Goal: Find specific page/section: Find specific page/section

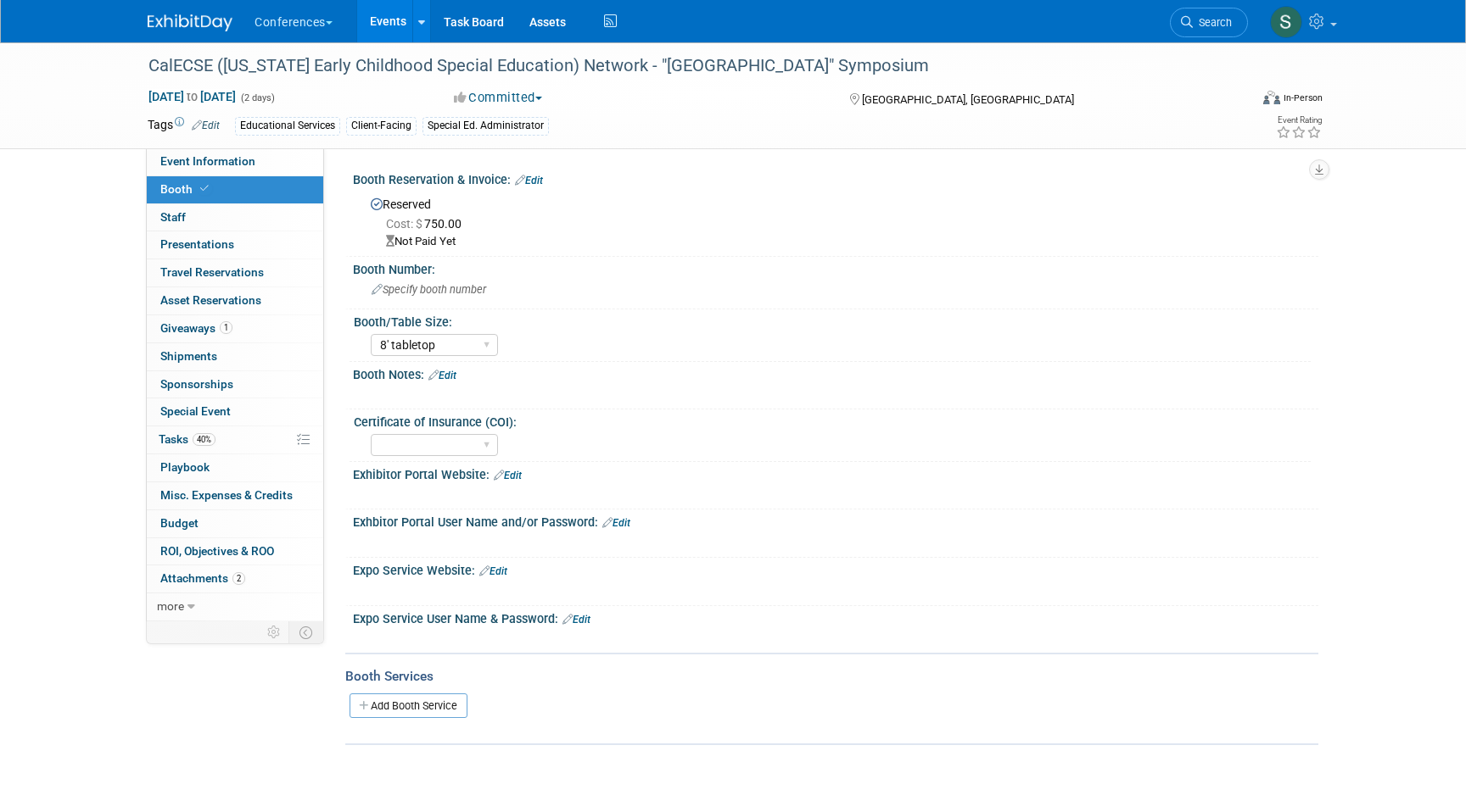
select select "8' tabletop"
click at [1175, 30] on link "Search" at bounding box center [1208, 22] width 78 height 30
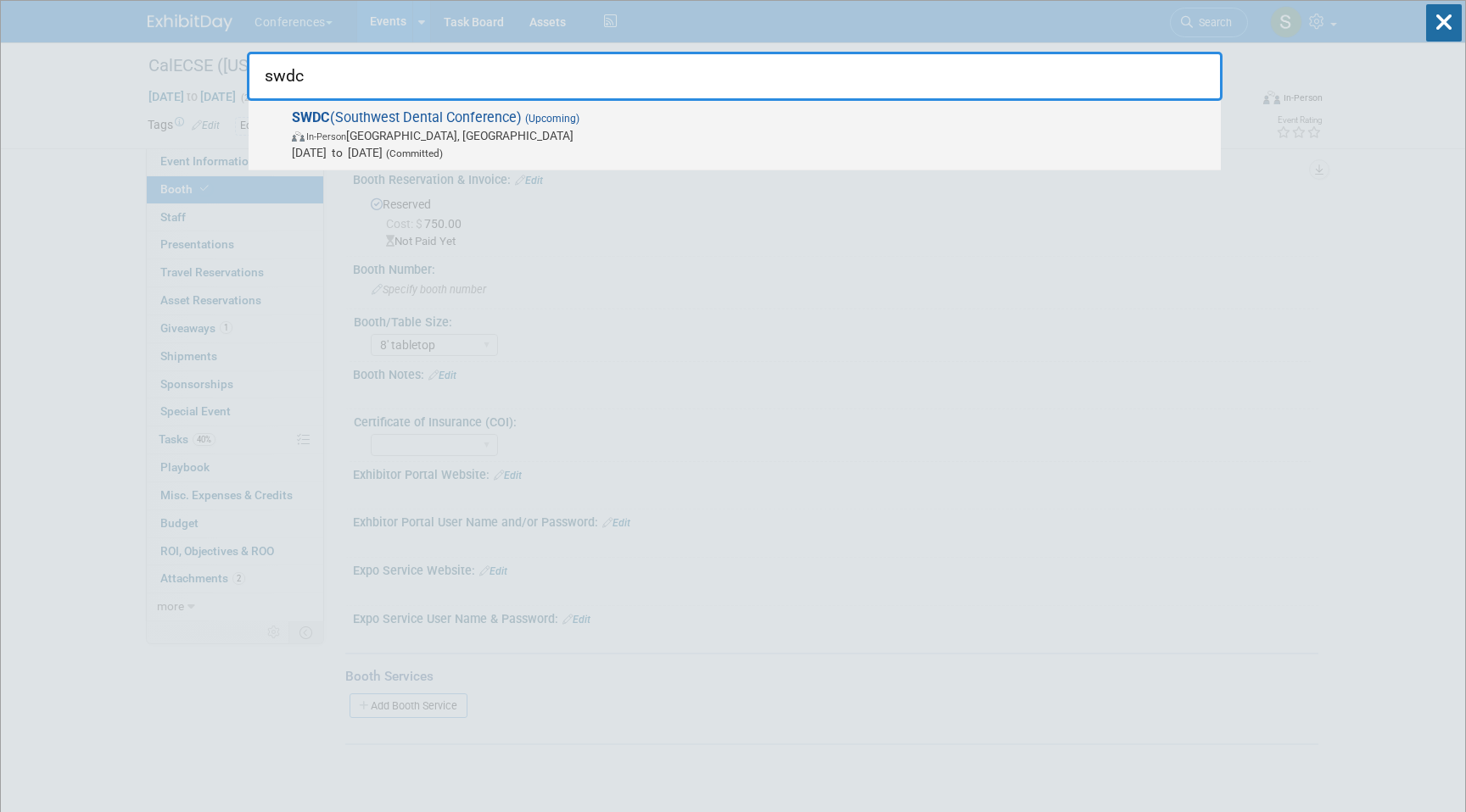
type input "swdc"
click at [794, 125] on span "SWDC (Southwest Dental Conference) (Upcoming) In-Person Dallas, TX Aug 21, 2025…" at bounding box center [749, 135] width 926 height 52
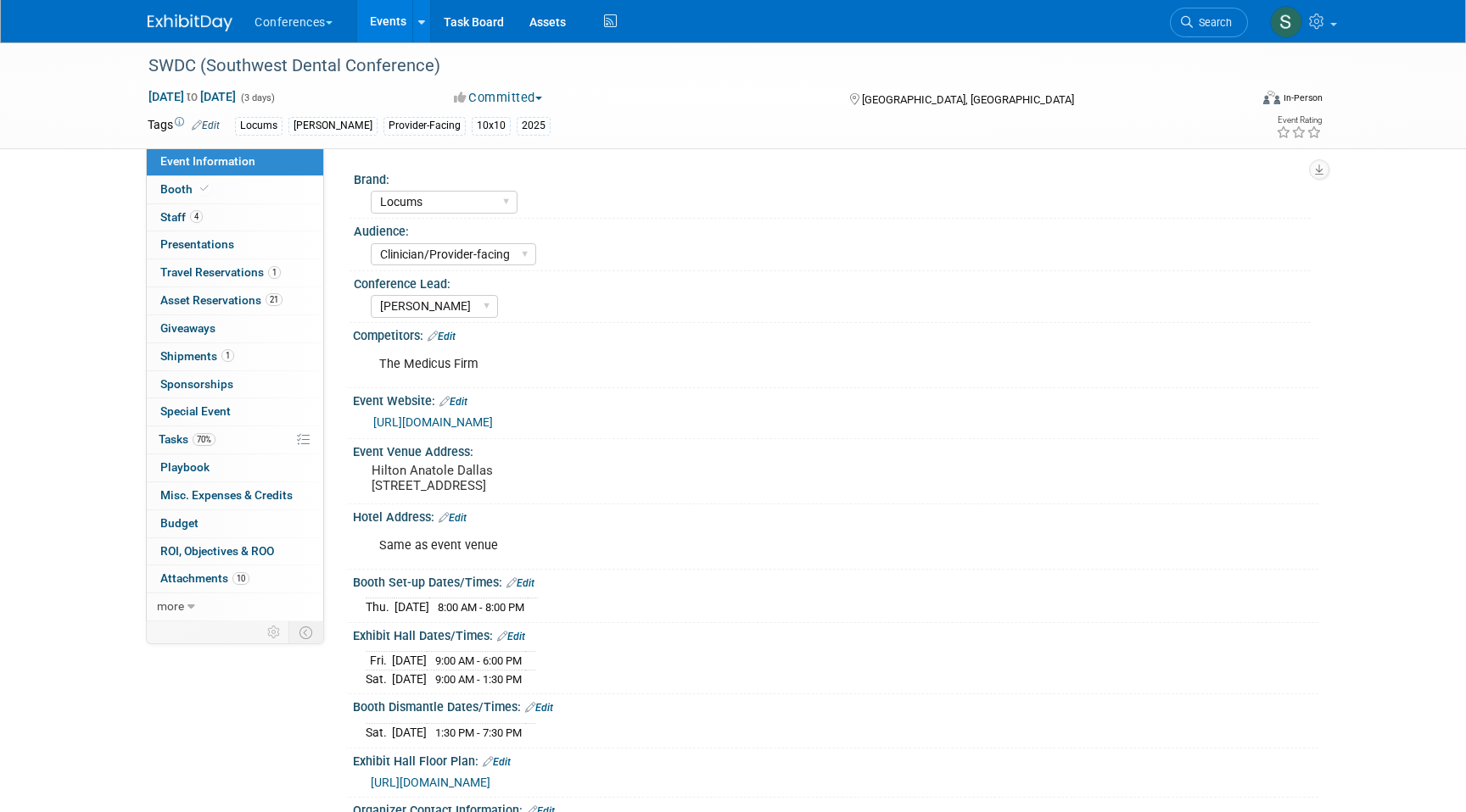
select select "Locums"
select select "Clinician/Provider-facing"
select select "[PERSON_NAME]"
click at [263, 298] on span "Asset Reservations 21" at bounding box center [221, 300] width 122 height 14
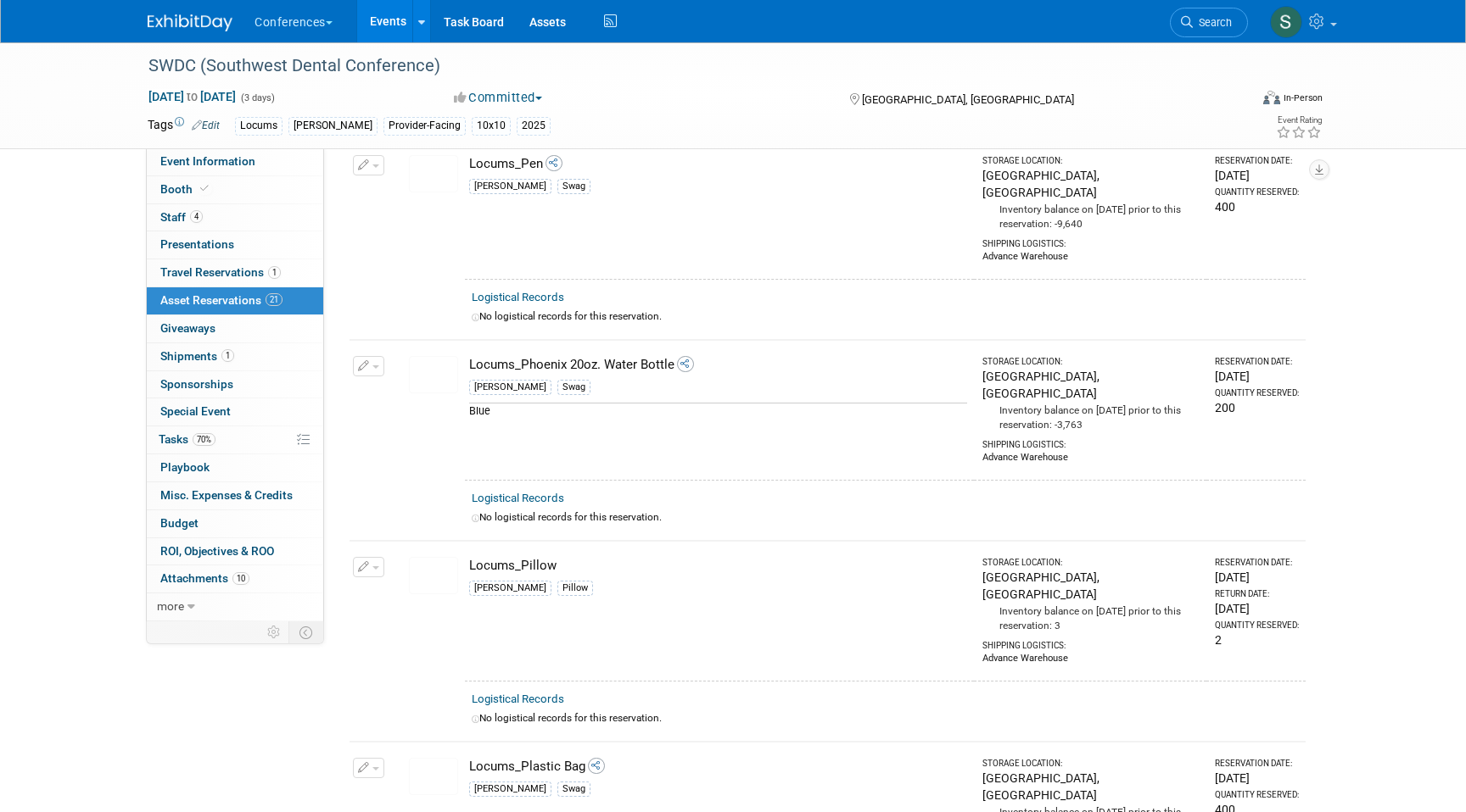
scroll to position [3450, 0]
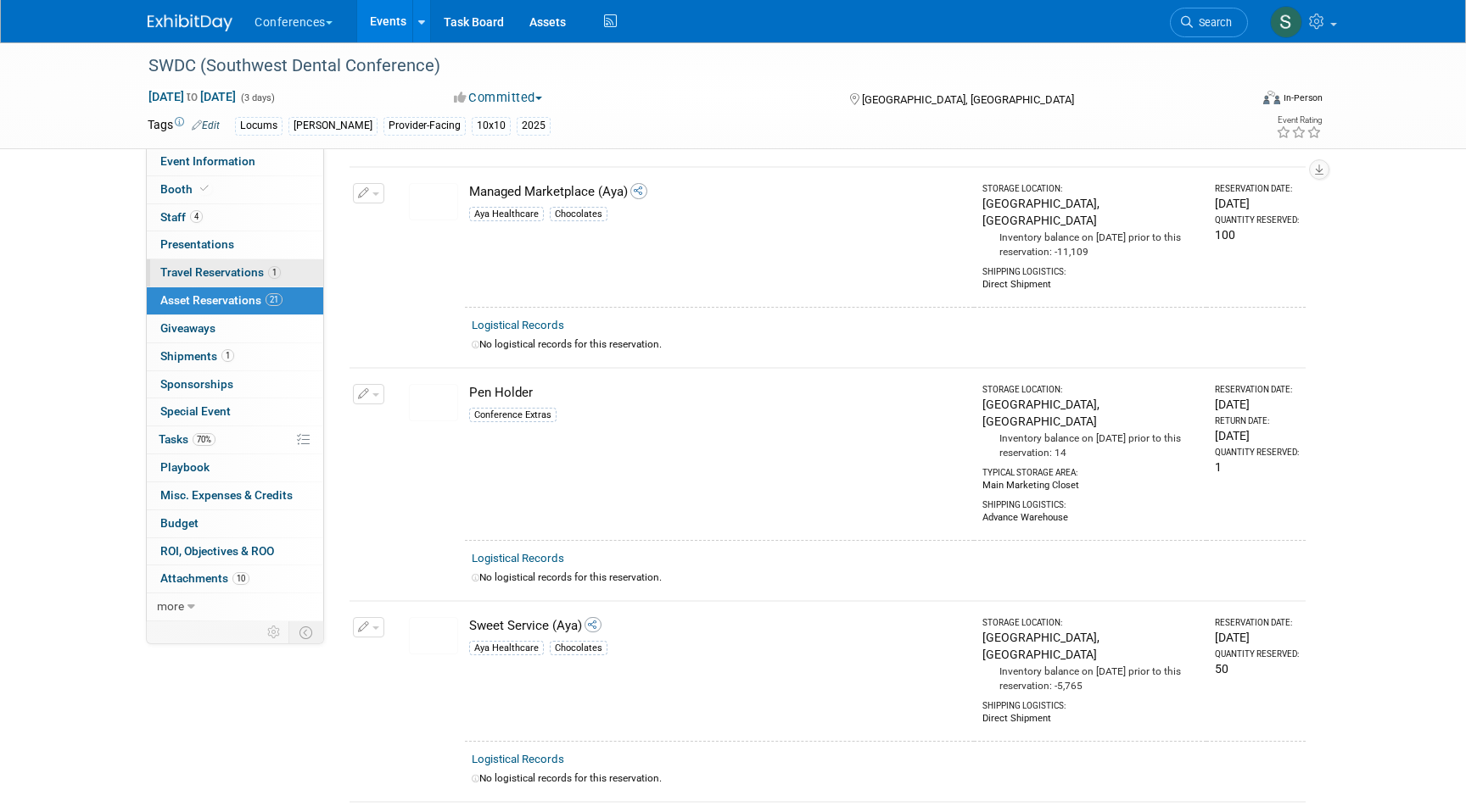
click at [249, 268] on span "Travel Reservations 1" at bounding box center [220, 272] width 120 height 14
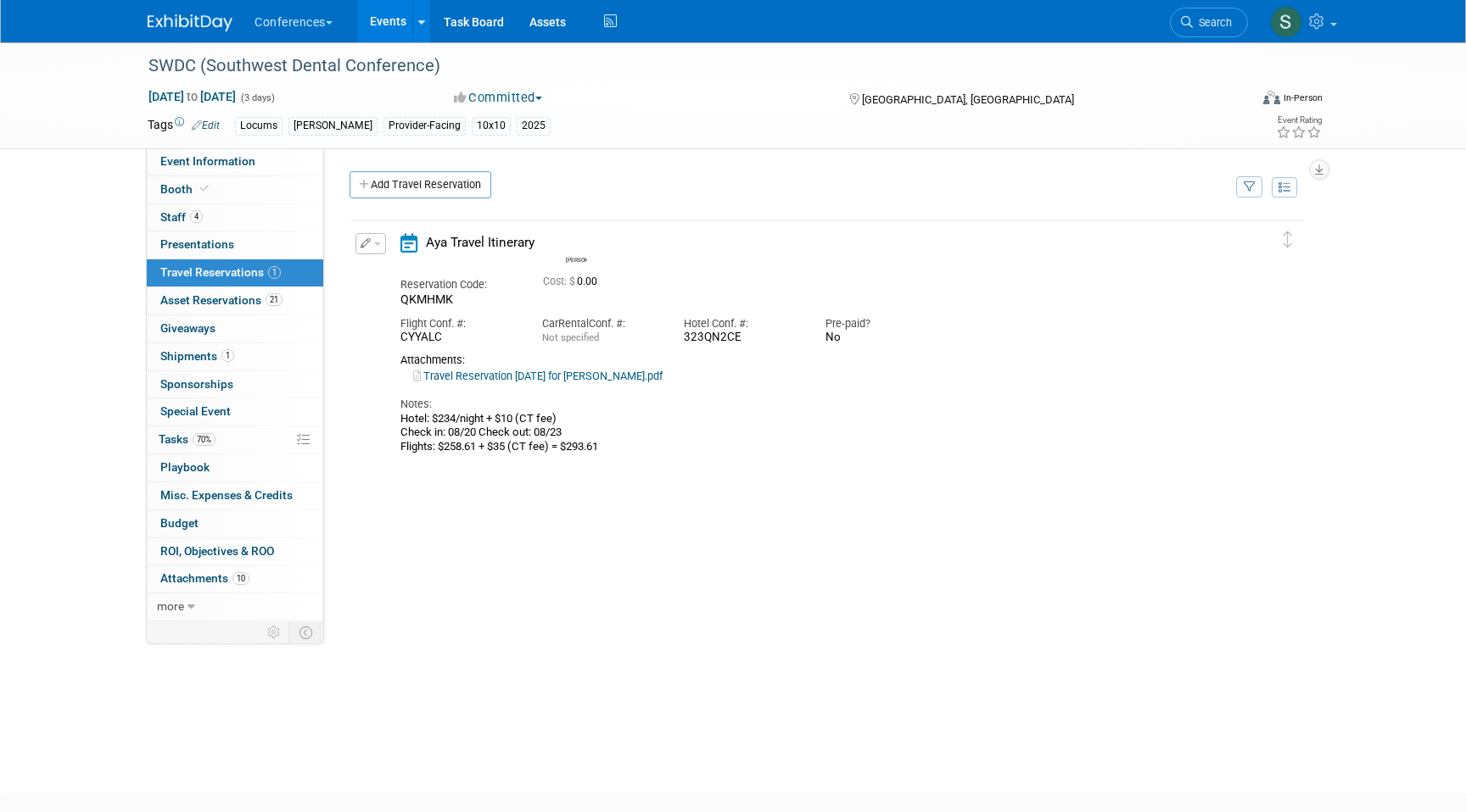
click at [605, 379] on link "Travel Reservation August 20 for MELINDA MANALANG LIWANAG.pdf" at bounding box center [538, 375] width 249 height 13
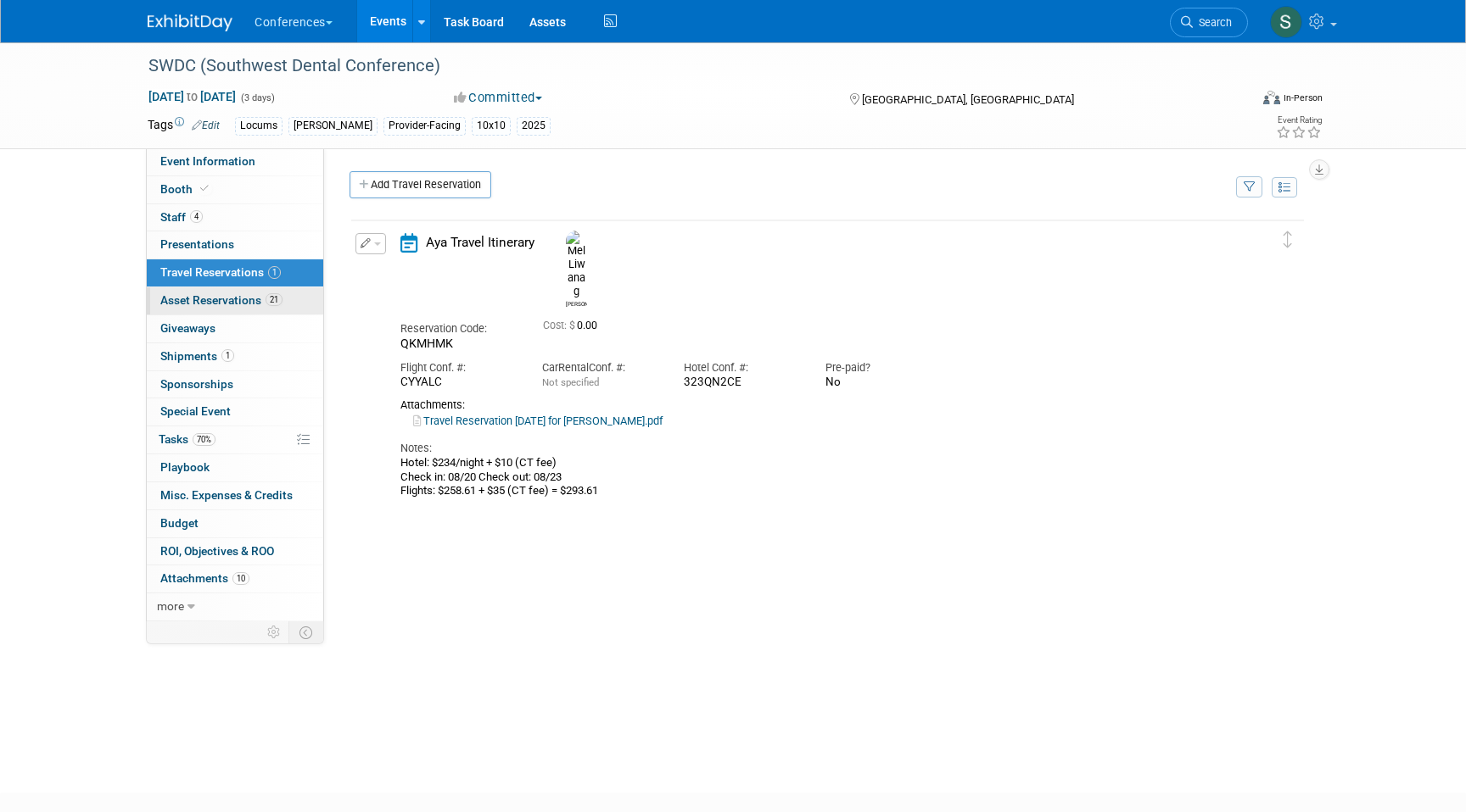
click at [260, 303] on span "Asset Reservations 21" at bounding box center [221, 300] width 122 height 14
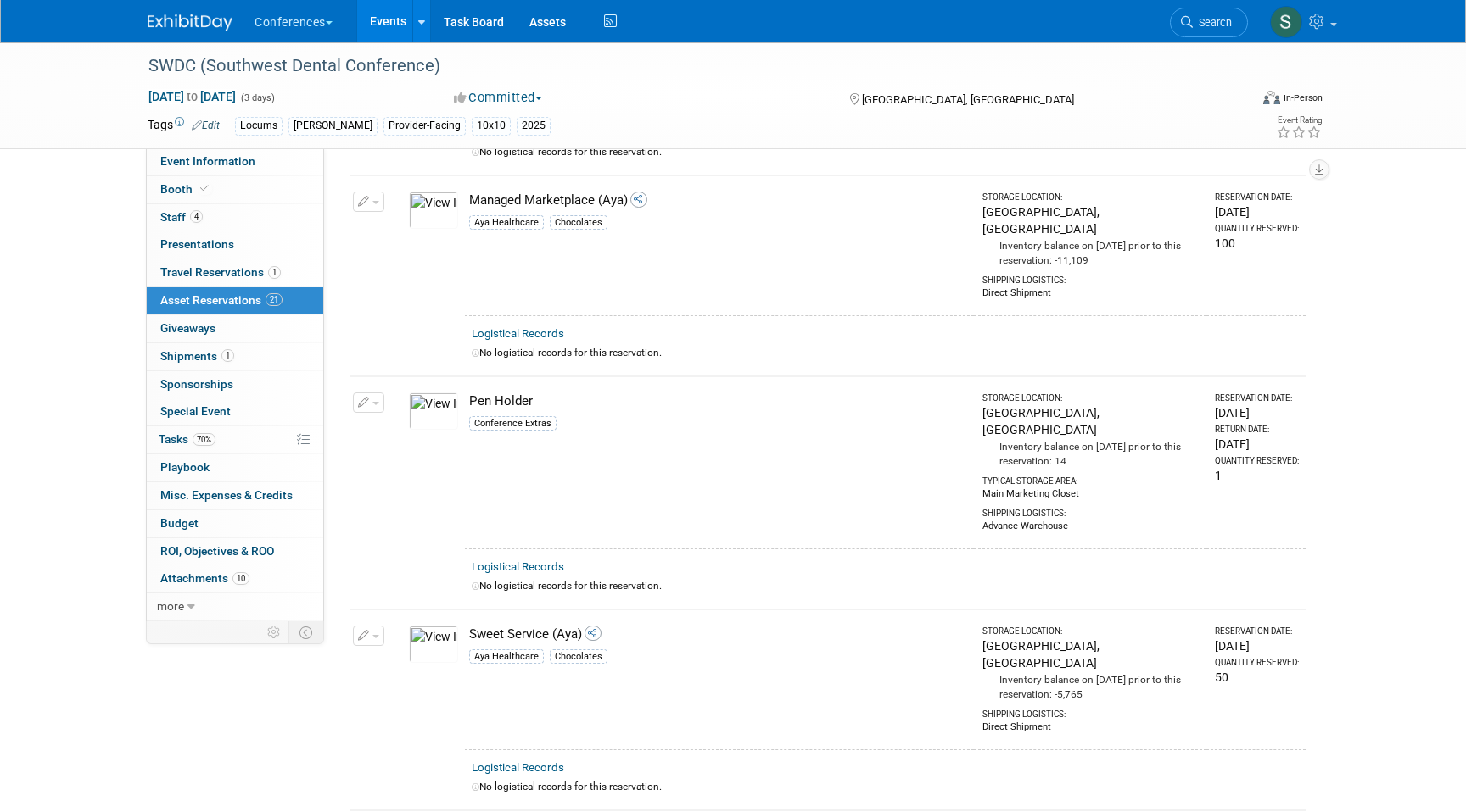
scroll to position [3450, 0]
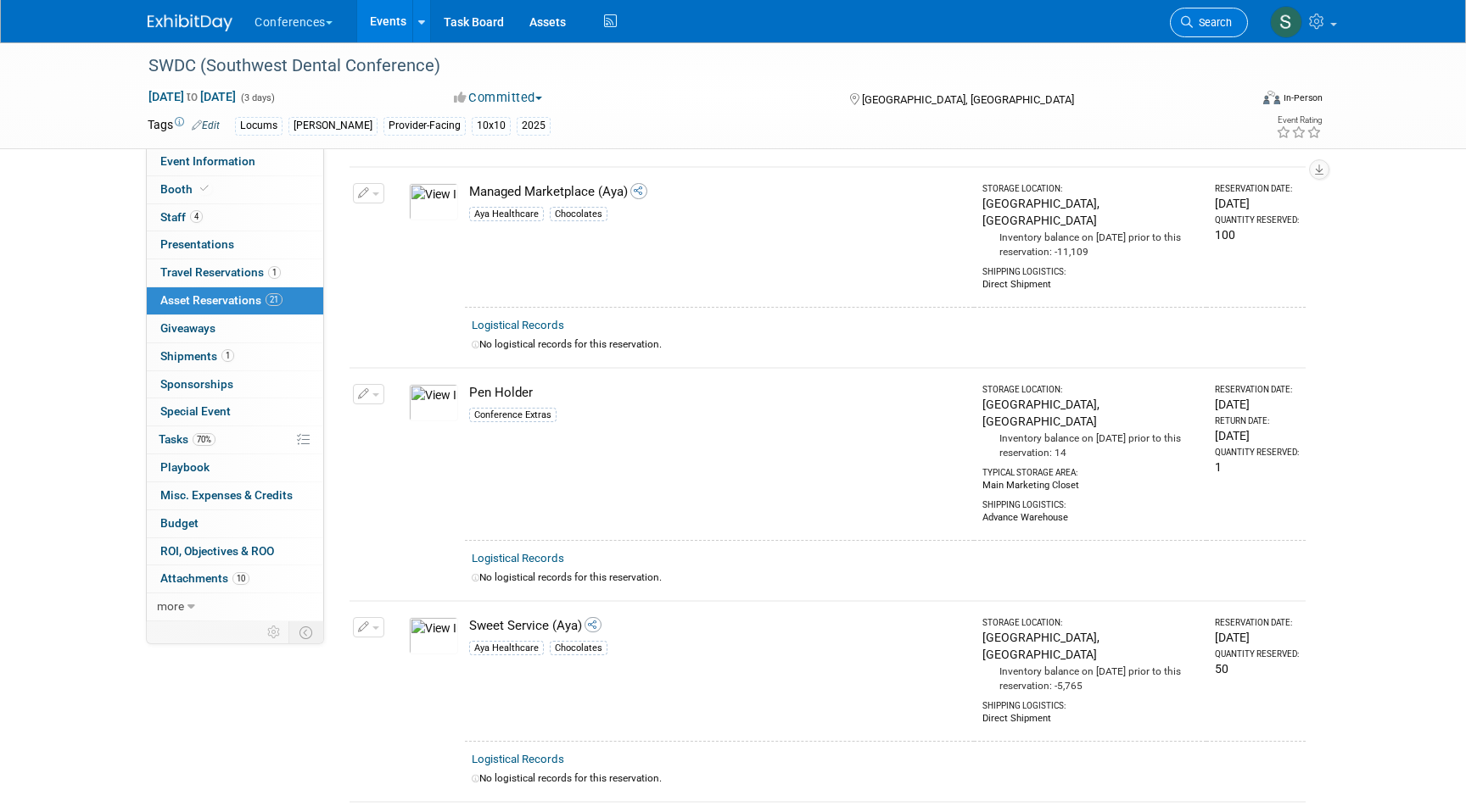
click at [1224, 31] on link "Search" at bounding box center [1208, 22] width 78 height 30
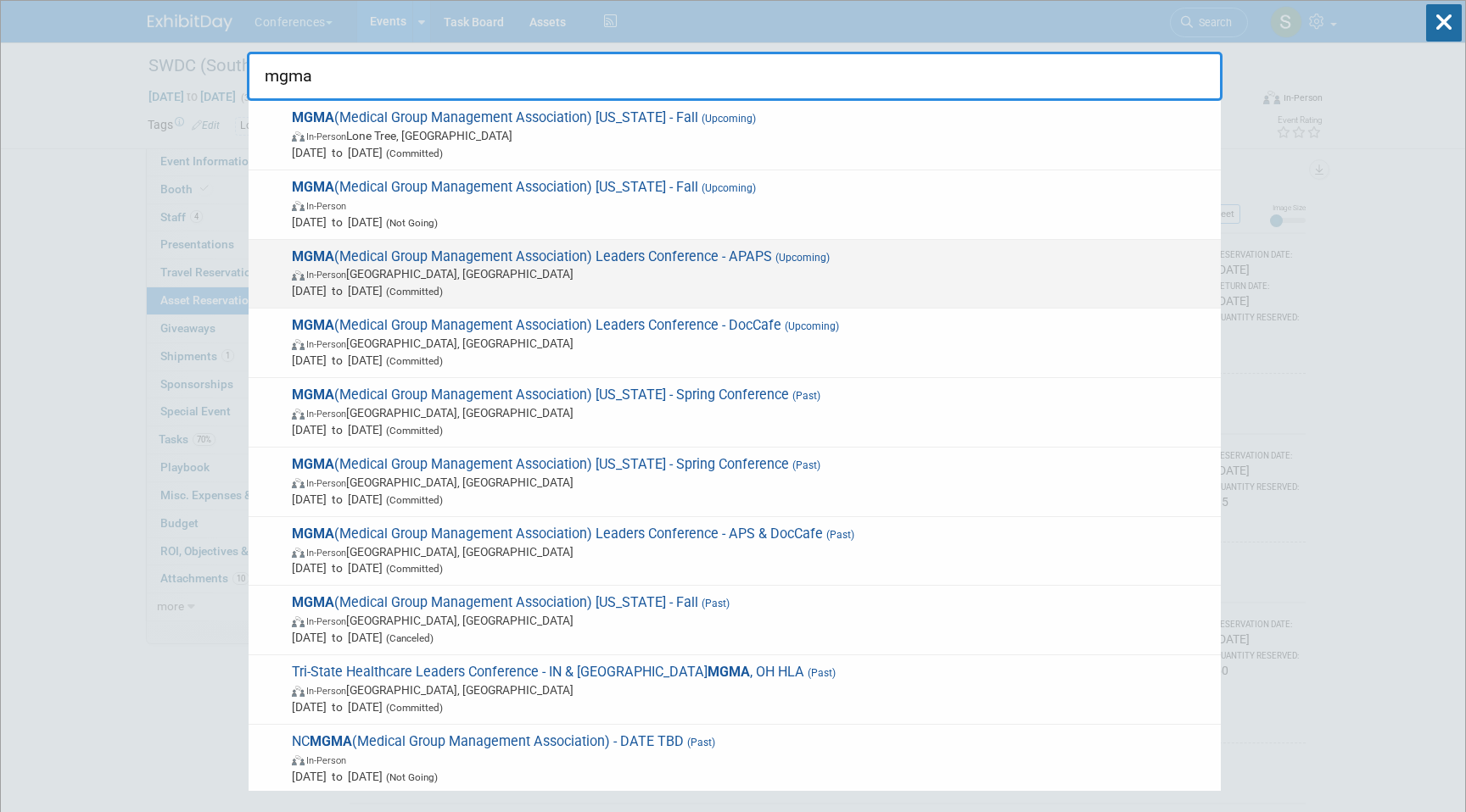
type input "mgma"
click at [602, 276] on span "In-Person Orlando, FL" at bounding box center [752, 274] width 921 height 17
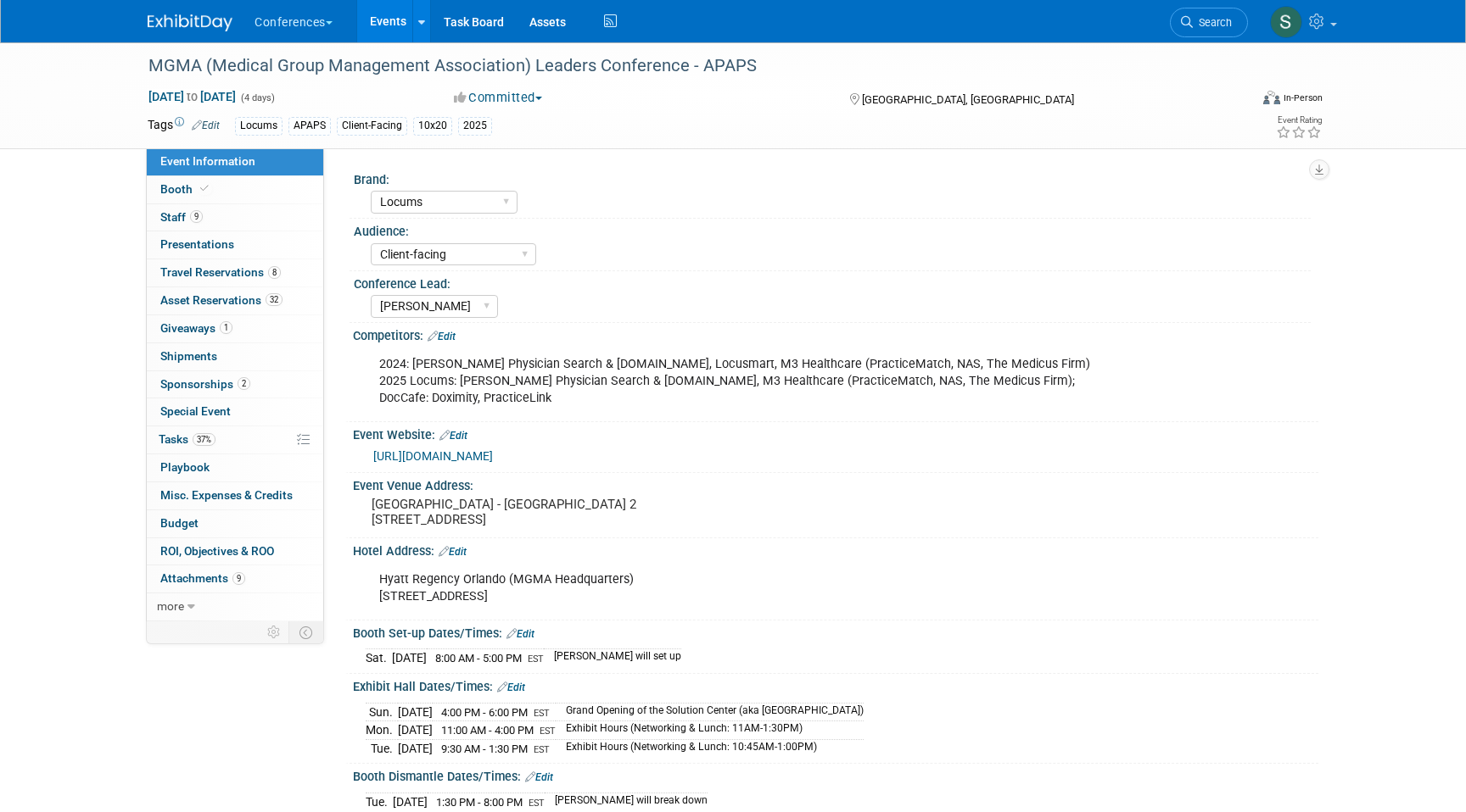
select select "Locums"
select select "Client-facing"
select select "[PERSON_NAME]"
click at [228, 300] on span "Asset Reservations 32" at bounding box center [221, 300] width 122 height 14
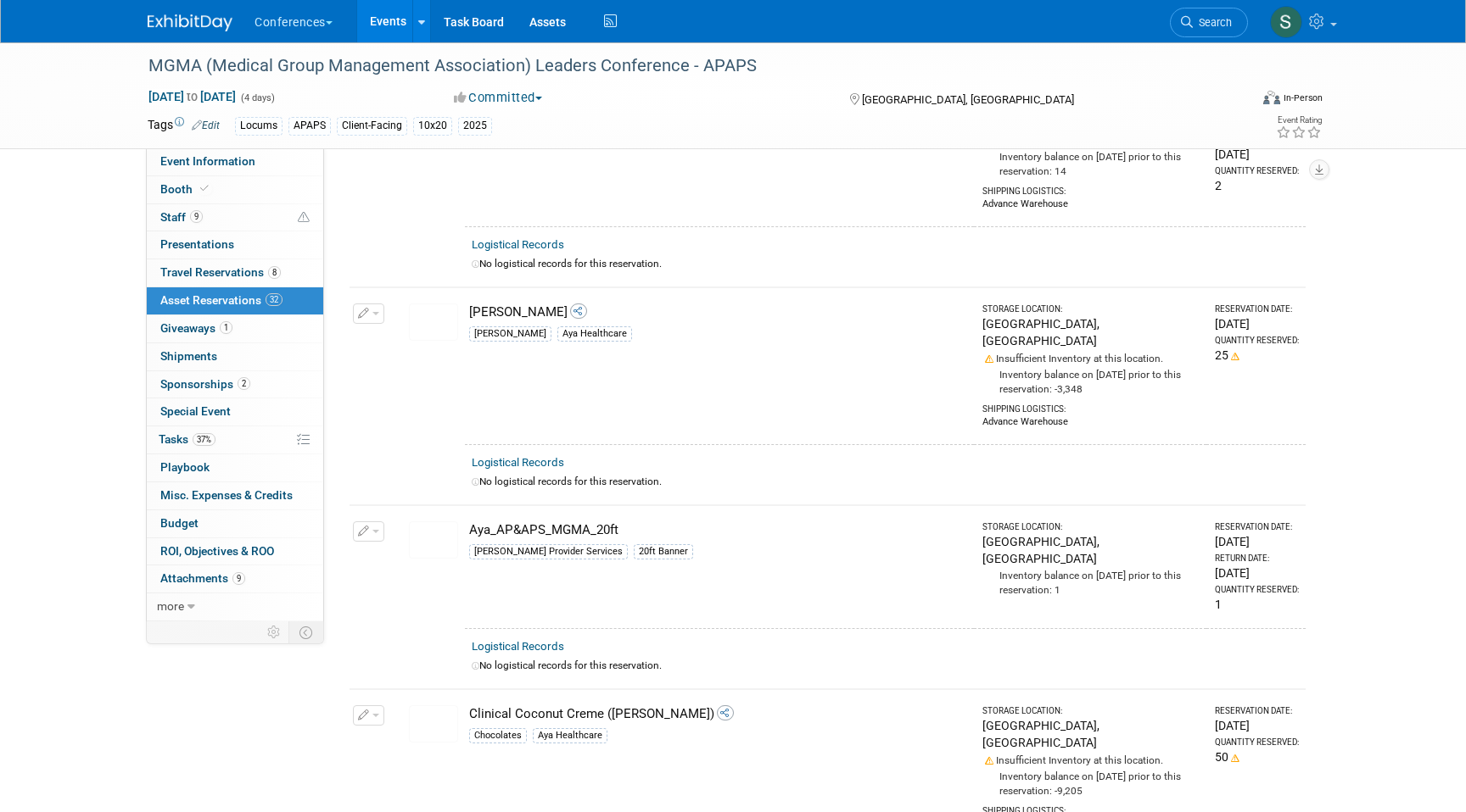
scroll to position [1466, 0]
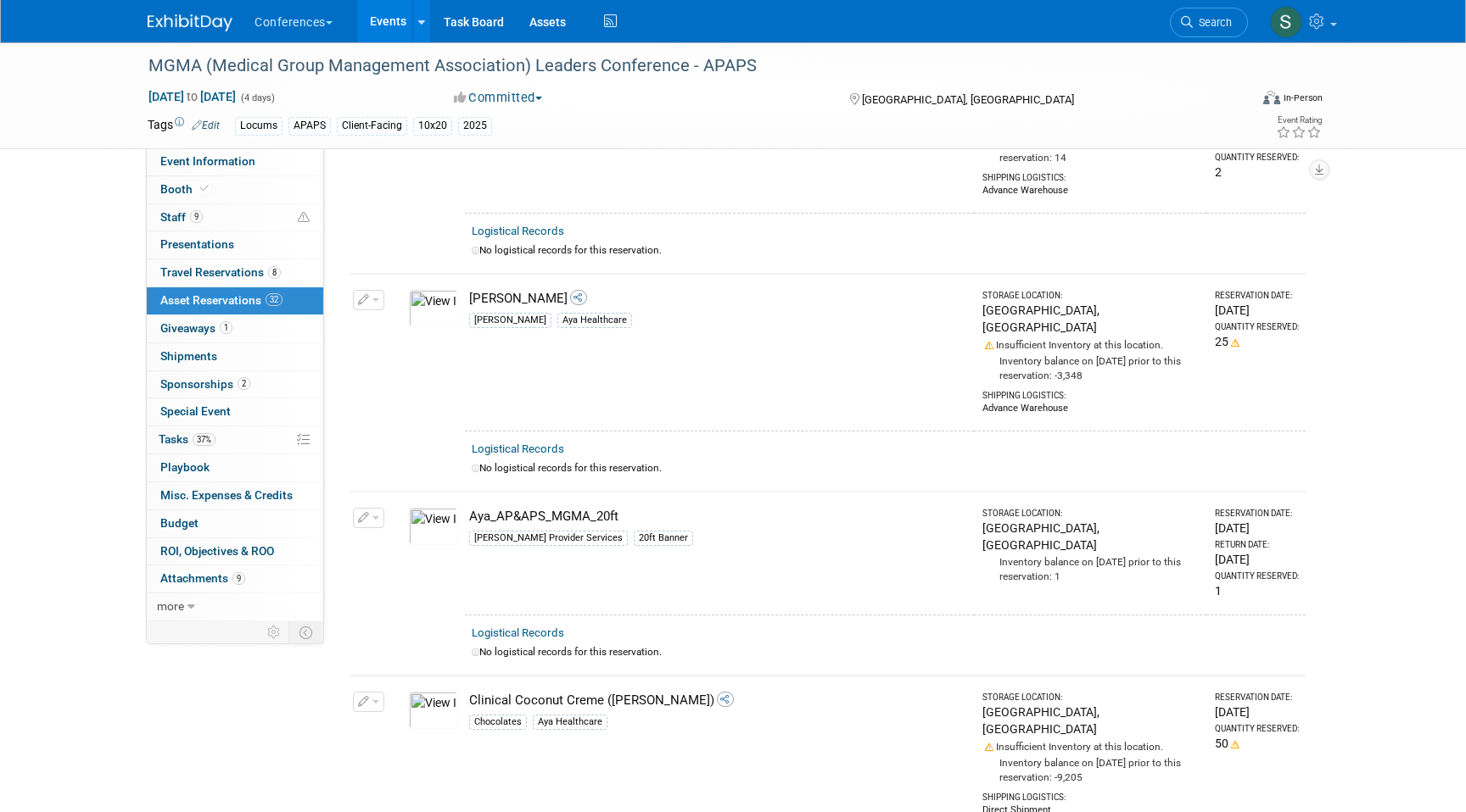
click at [451, 508] on img at bounding box center [433, 527] width 49 height 38
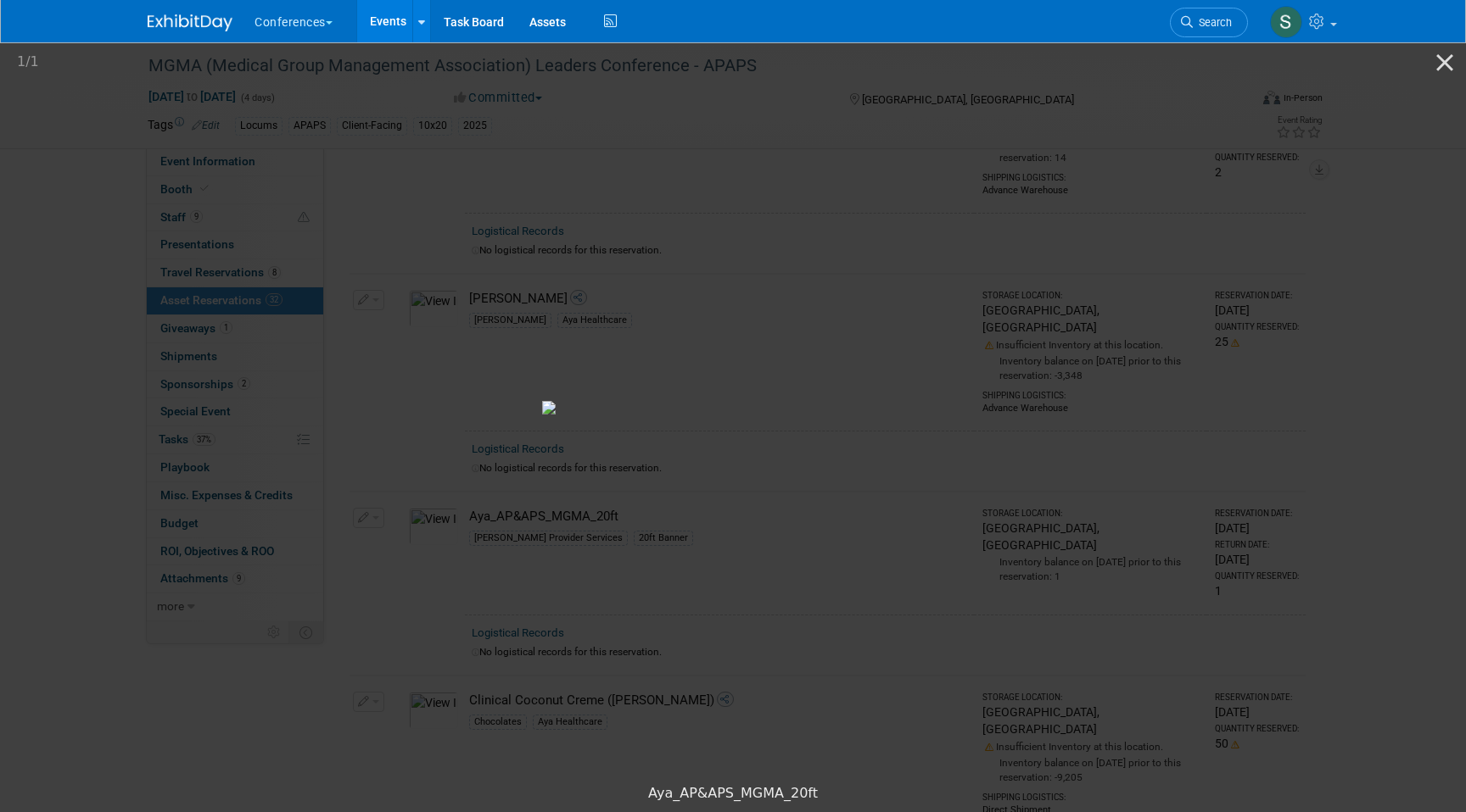
click at [241, 173] on picture at bounding box center [733, 408] width 1466 height 736
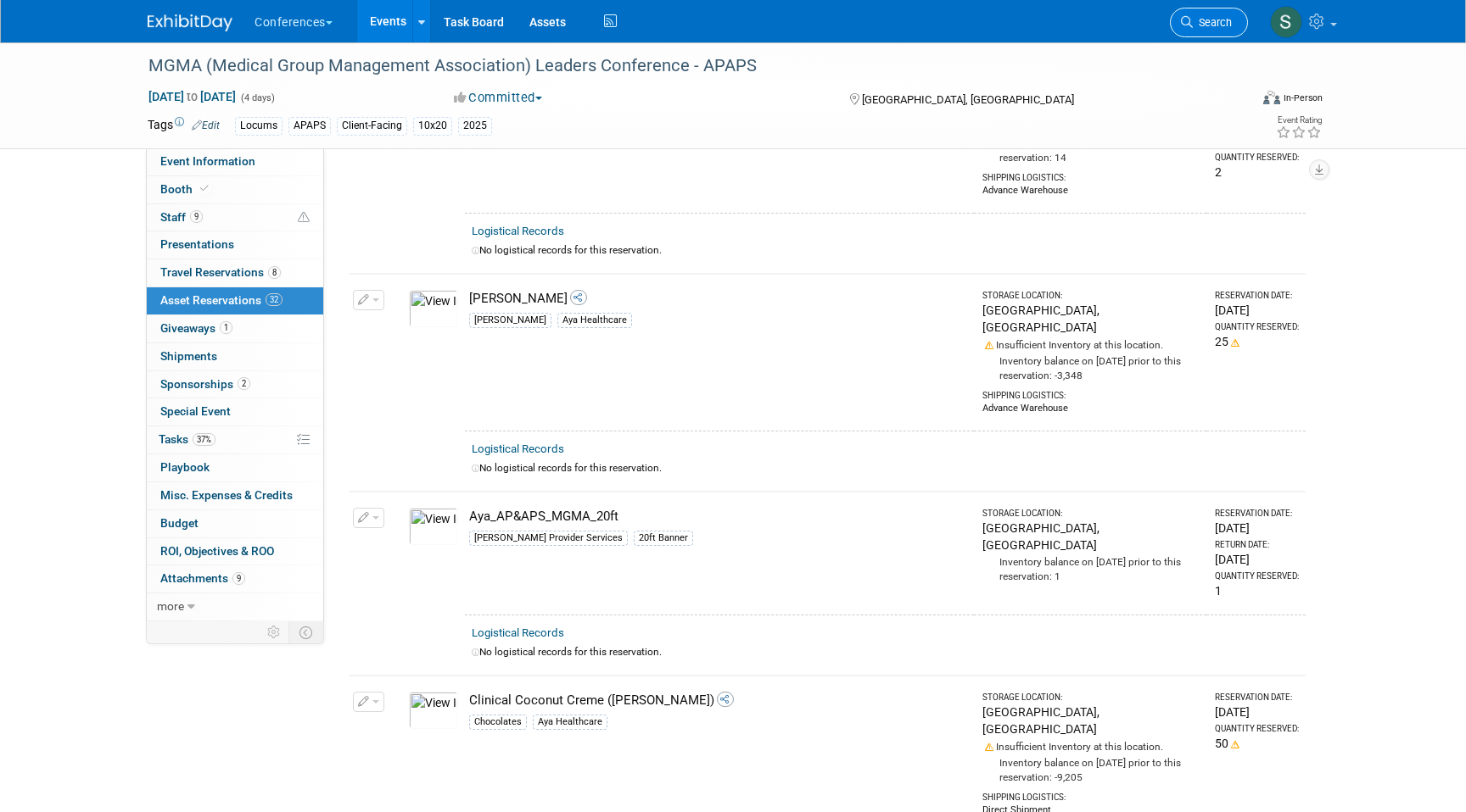
click at [1207, 21] on span "Search" at bounding box center [1213, 22] width 39 height 13
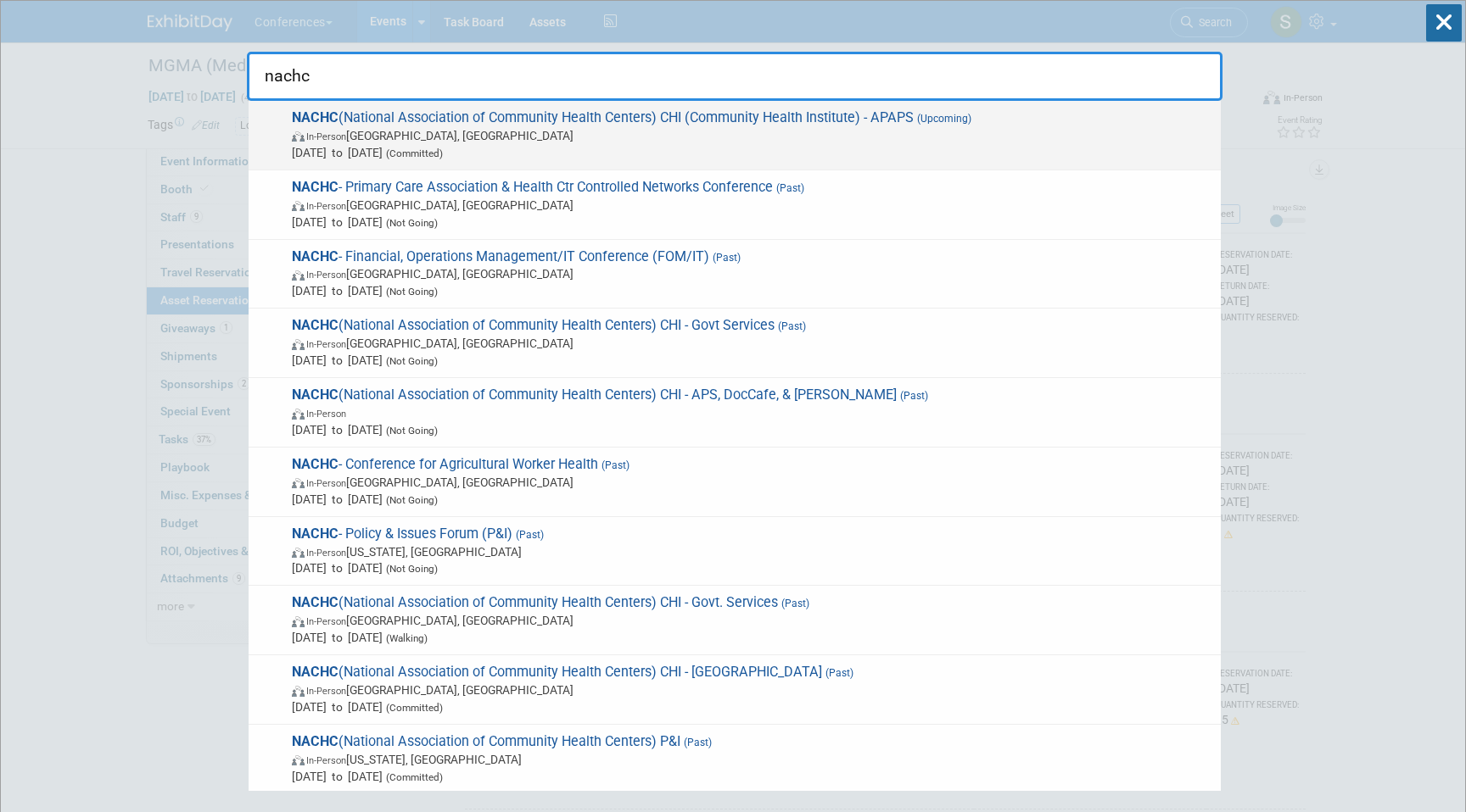
type input "nachc"
click at [876, 147] on span "[DATE] to [DATE] (Committed)" at bounding box center [752, 153] width 921 height 17
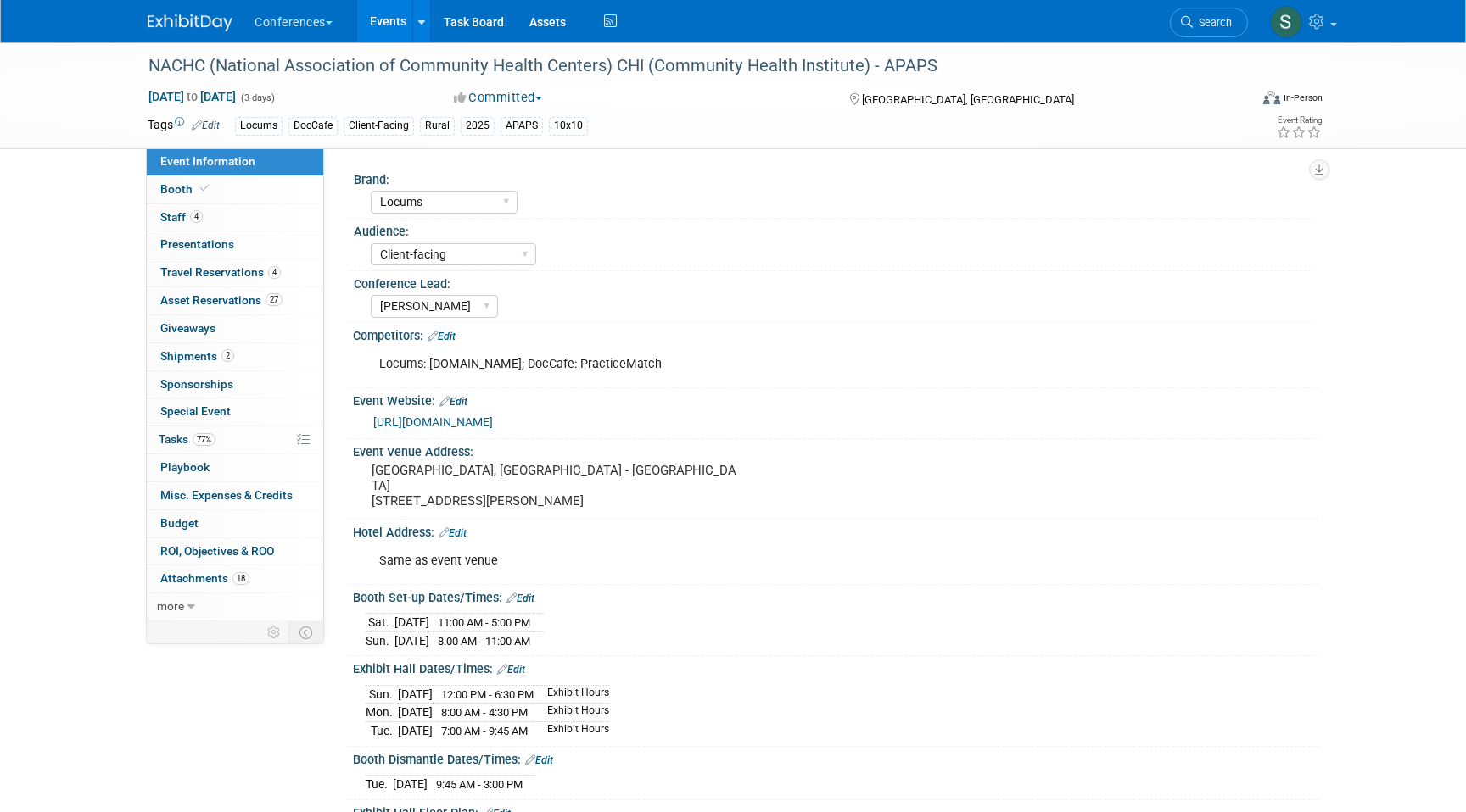
select select "Locums"
select select "Client-facing"
select select "[PERSON_NAME]"
click at [278, 296] on span "27" at bounding box center [274, 299] width 17 height 13
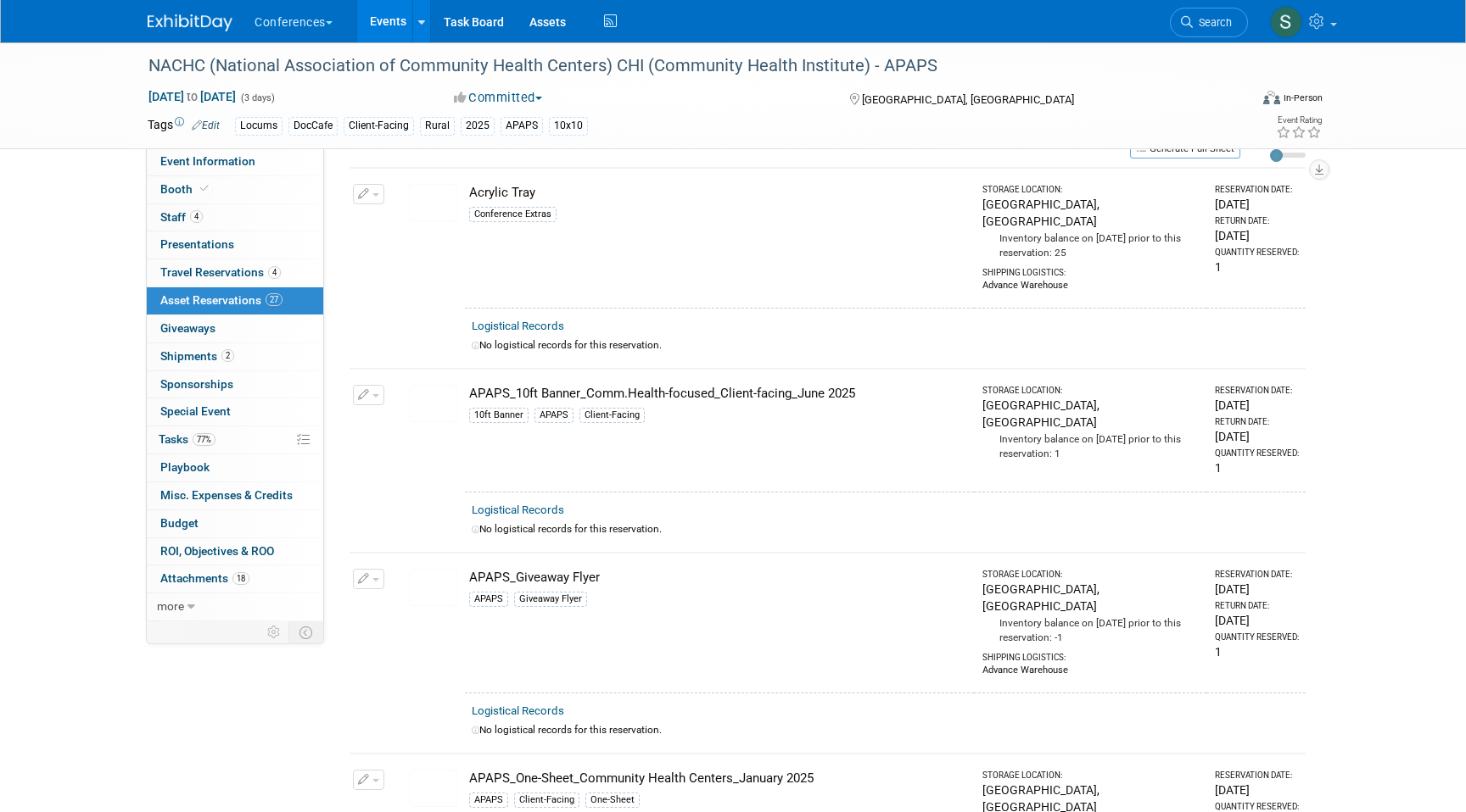
scroll to position [84, 0]
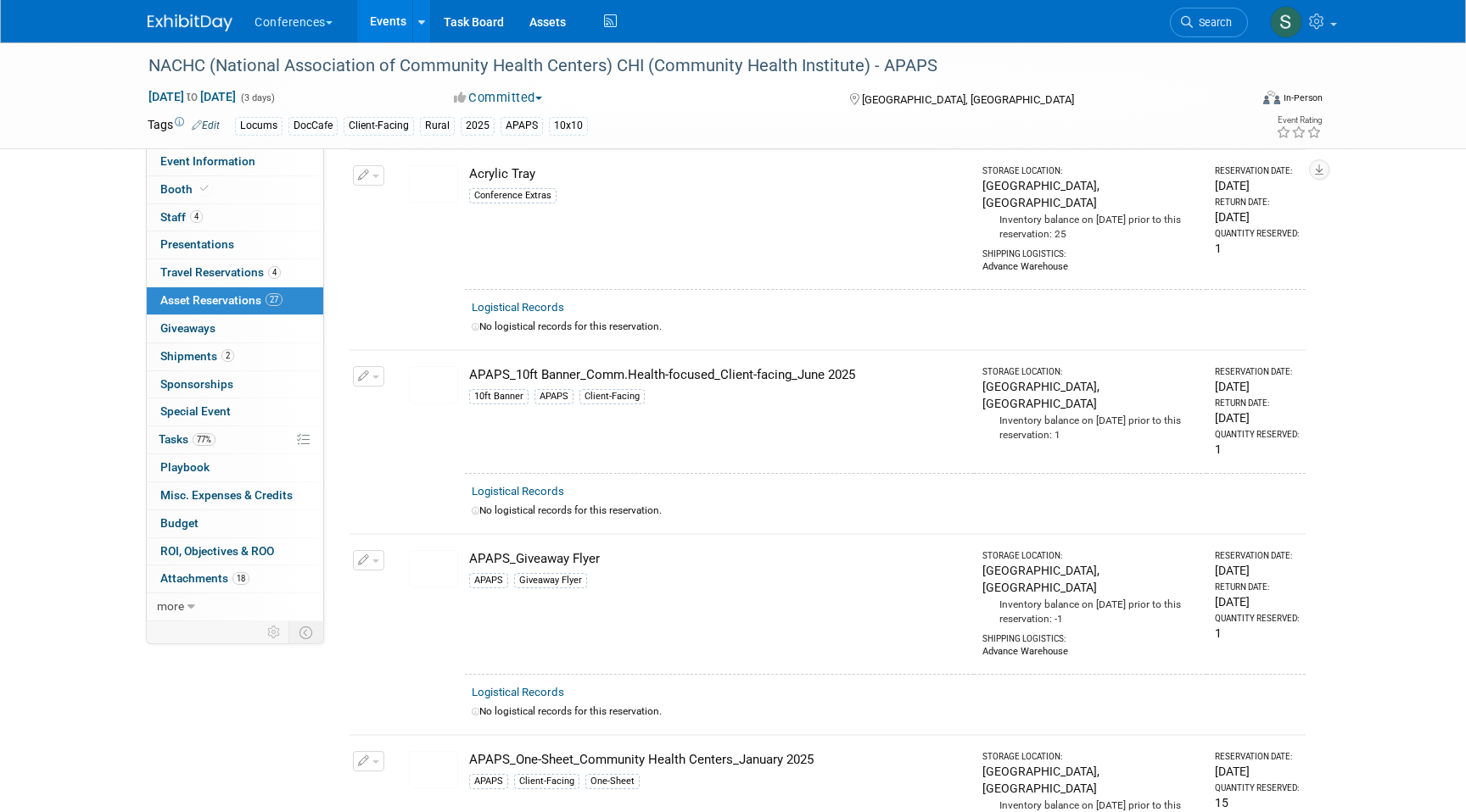
click at [429, 371] on img at bounding box center [433, 386] width 49 height 38
